Goal: Task Accomplishment & Management: Use online tool/utility

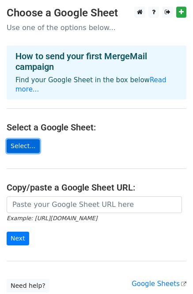
click at [27, 139] on link "Select..." at bounding box center [23, 146] width 33 height 14
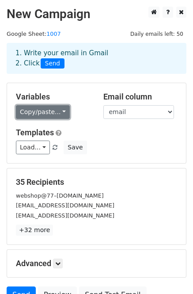
click at [59, 114] on link "Copy/paste..." at bounding box center [43, 112] width 54 height 14
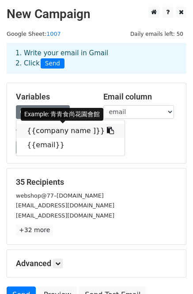
click at [68, 131] on link "{{company name ]}}" at bounding box center [70, 131] width 108 height 14
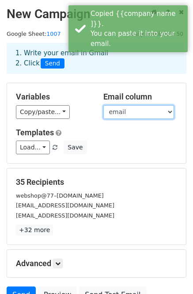
click at [127, 112] on select "company name ] email" at bounding box center [138, 112] width 71 height 14
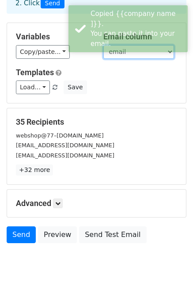
scroll to position [84, 0]
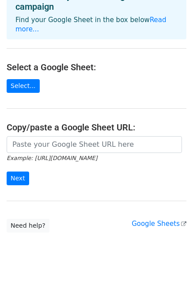
scroll to position [60, 0]
click at [31, 79] on link "Select..." at bounding box center [23, 86] width 33 height 14
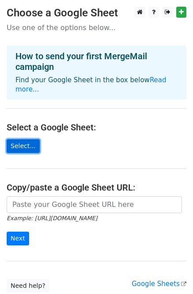
click at [30, 139] on link "Select..." at bounding box center [23, 146] width 33 height 14
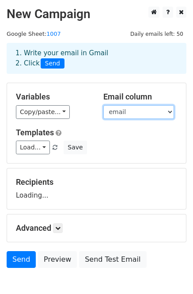
click at [143, 109] on select "company name email" at bounding box center [138, 112] width 71 height 14
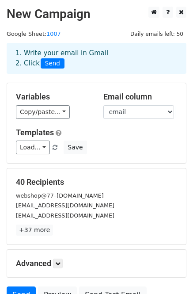
click at [136, 147] on div "Load... No templates saved Save" at bounding box center [96, 147] width 174 height 14
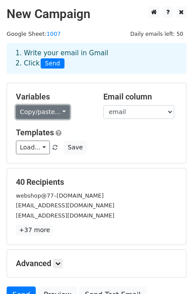
click at [49, 111] on link "Copy/paste..." at bounding box center [43, 112] width 54 height 14
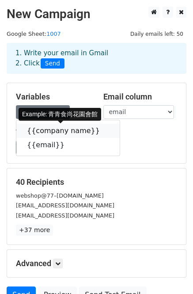
click at [61, 133] on link "{{company name}}" at bounding box center [67, 131] width 103 height 14
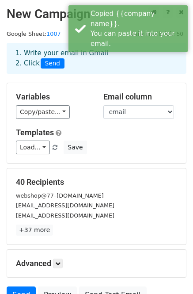
click at [129, 144] on div "Load... No templates saved Save" at bounding box center [96, 147] width 174 height 14
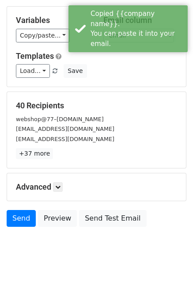
scroll to position [84, 0]
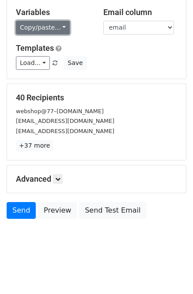
click at [53, 34] on link "Copy/paste..." at bounding box center [43, 28] width 54 height 14
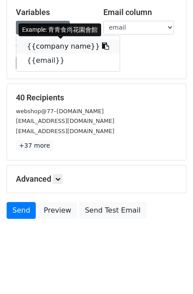
click at [63, 45] on link "{{company name}}" at bounding box center [67, 46] width 103 height 14
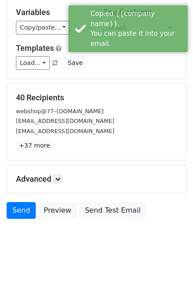
click at [117, 125] on div "88melodyhall@gmail.com" at bounding box center [96, 121] width 174 height 10
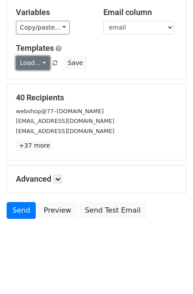
click at [37, 65] on link "Load..." at bounding box center [33, 63] width 34 height 14
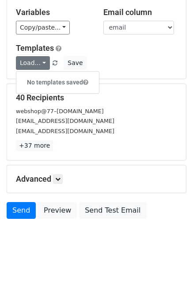
click at [122, 63] on div "Load... No templates saved Save" at bounding box center [96, 63] width 174 height 14
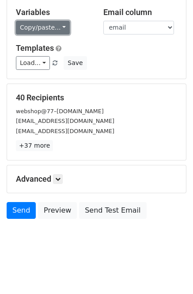
click at [57, 28] on link "Copy/paste..." at bounding box center [43, 28] width 54 height 14
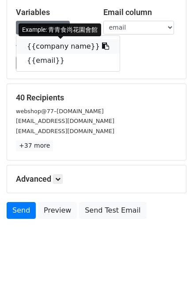
click at [102, 45] on icon at bounding box center [105, 45] width 7 height 7
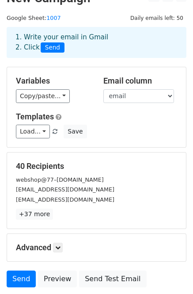
scroll to position [0, 0]
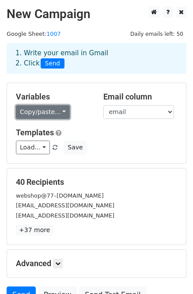
click at [61, 111] on link "Copy/paste..." at bounding box center [43, 112] width 54 height 14
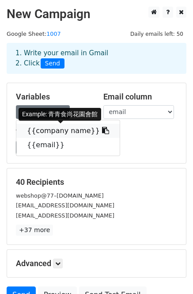
click at [102, 132] on icon at bounding box center [105, 130] width 7 height 7
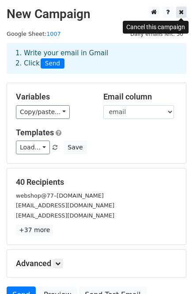
click at [183, 11] on icon at bounding box center [181, 12] width 5 height 6
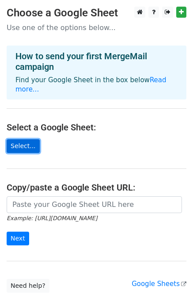
click at [22, 140] on link "Select..." at bounding box center [23, 146] width 33 height 14
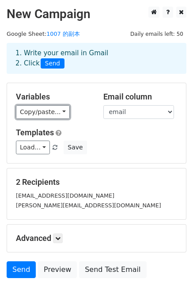
click at [28, 113] on link "Copy/paste..." at bounding box center [43, 112] width 54 height 14
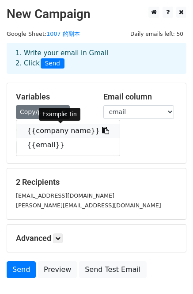
click at [69, 133] on link "{{company name}}" at bounding box center [67, 131] width 103 height 14
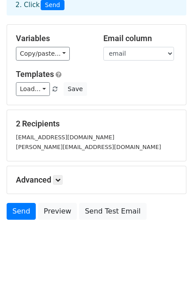
scroll to position [59, 0]
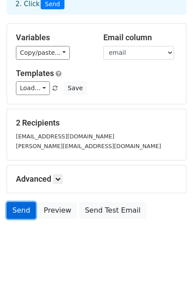
click at [24, 215] on link "Send" at bounding box center [21, 210] width 29 height 17
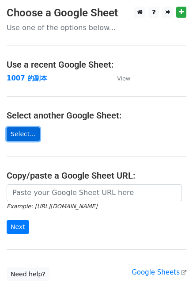
click at [28, 135] on link "Select..." at bounding box center [23, 134] width 33 height 14
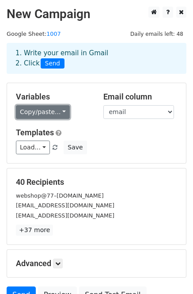
click at [61, 111] on link "Copy/paste..." at bounding box center [43, 112] width 54 height 14
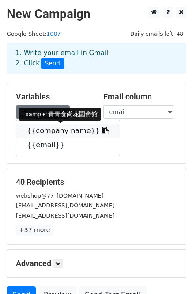
click at [62, 129] on link "{{company name}}" at bounding box center [67, 131] width 103 height 14
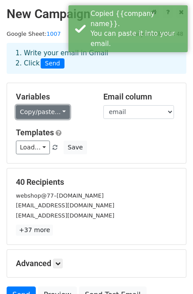
click at [62, 112] on link "Copy/paste..." at bounding box center [43, 112] width 54 height 14
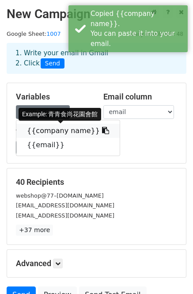
click at [102, 130] on icon at bounding box center [105, 130] width 7 height 7
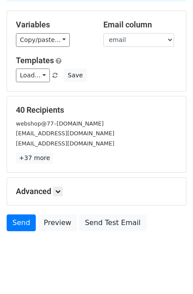
scroll to position [84, 0]
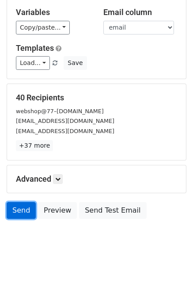
click at [19, 211] on link "Send" at bounding box center [21, 210] width 29 height 17
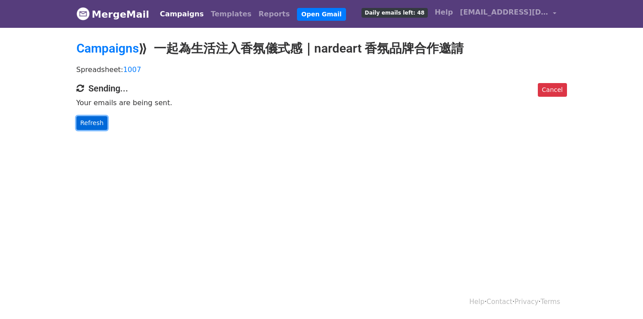
click at [99, 122] on link "Refresh" at bounding box center [91, 123] width 31 height 14
